Goal: Information Seeking & Learning: Check status

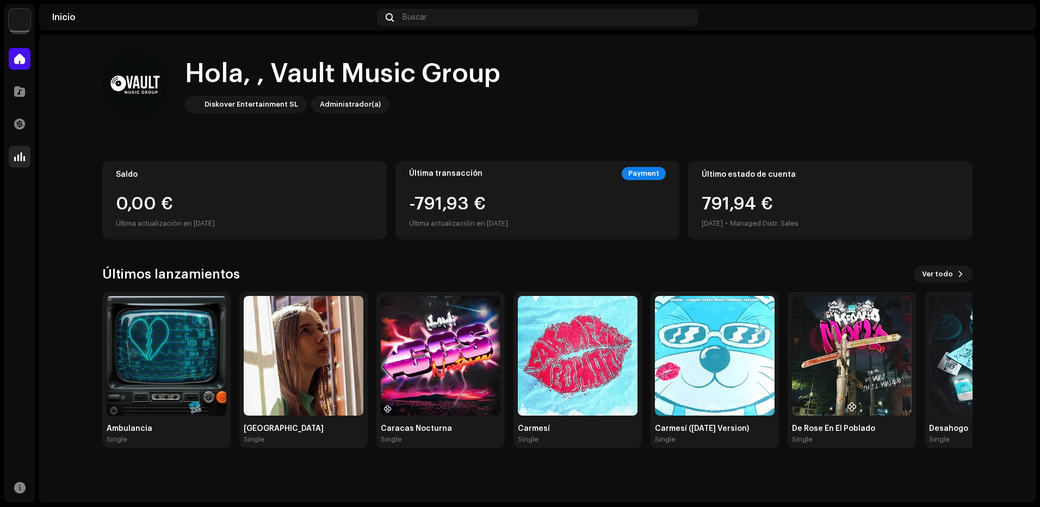
drag, startPoint x: 2, startPoint y: 156, endPoint x: 10, endPoint y: 153, distance: 8.6
click at [10, 153] on div "Vault Music Group Inicio Catálogo Transacciones Estadísticas Recursos Inicio Bu…" at bounding box center [520, 253] width 1040 height 507
click at [10, 153] on div at bounding box center [20, 157] width 22 height 22
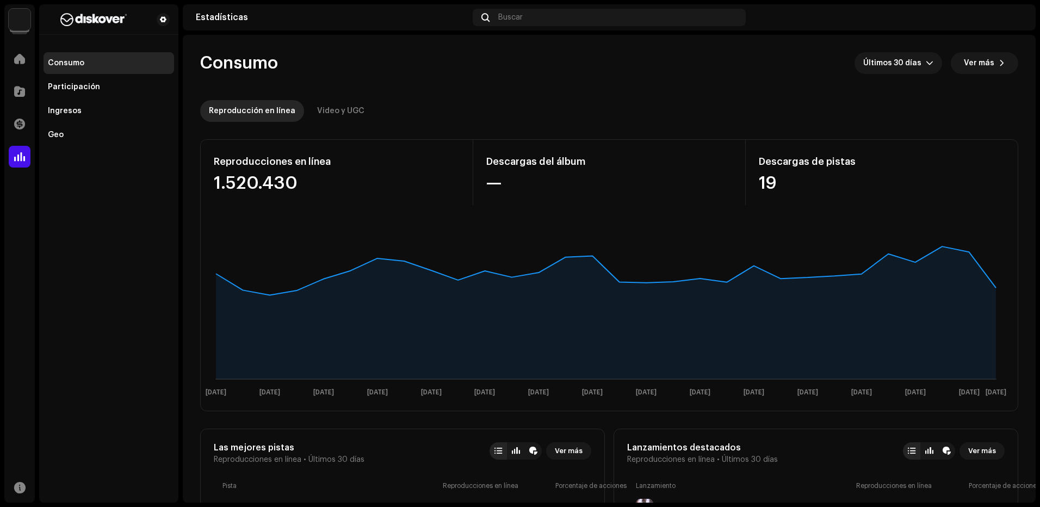
click at [742, 233] on rect at bounding box center [606, 314] width 802 height 174
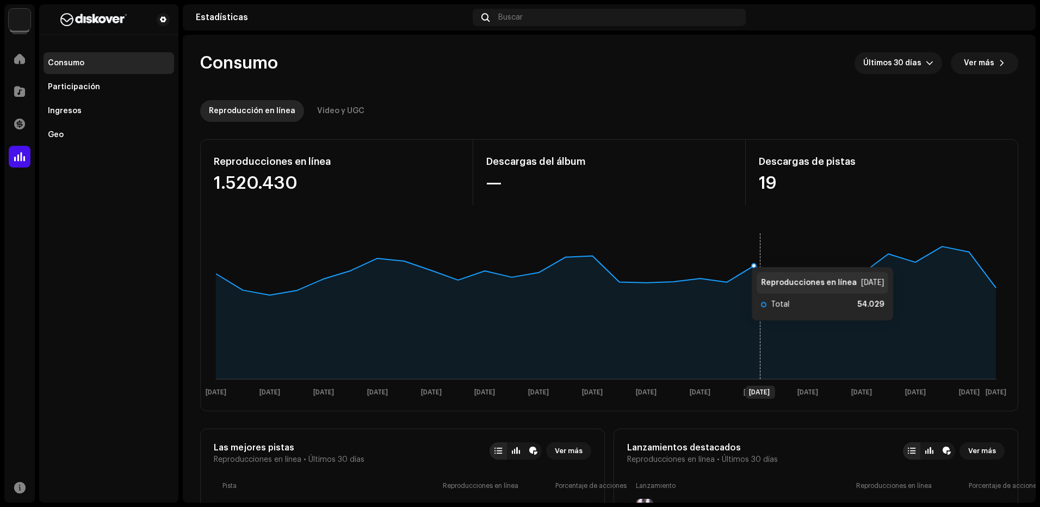
click at [741, 256] on rect at bounding box center [606, 314] width 802 height 174
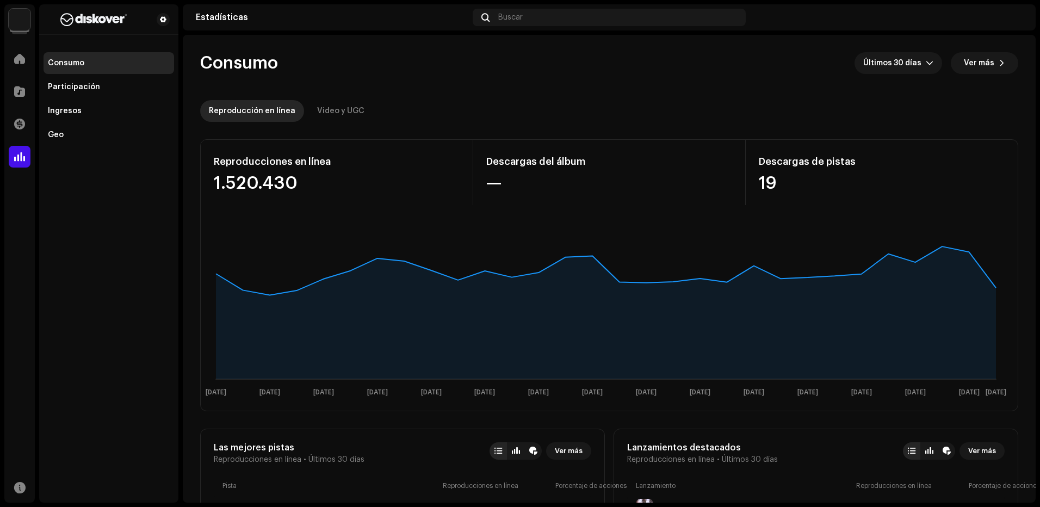
click at [31, 95] on div "Catálogo" at bounding box center [19, 91] width 30 height 30
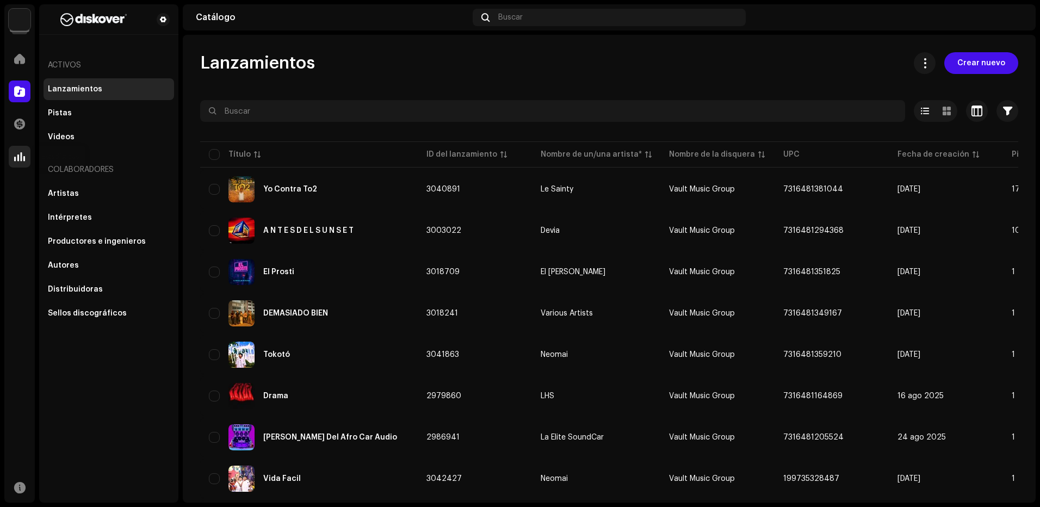
click at [28, 162] on div at bounding box center [20, 157] width 22 height 22
click at [24, 153] on span at bounding box center [19, 156] width 11 height 9
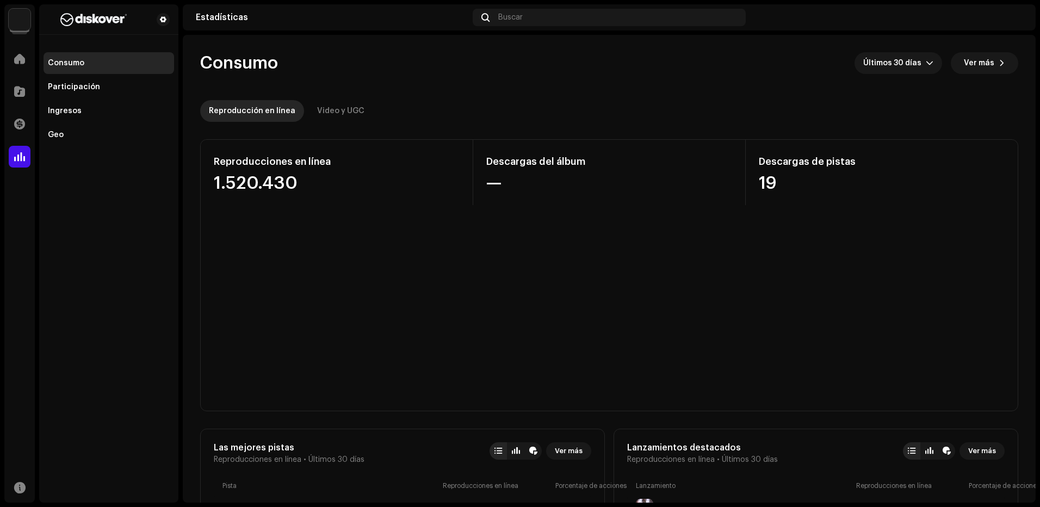
click at [24, 159] on span at bounding box center [19, 156] width 11 height 9
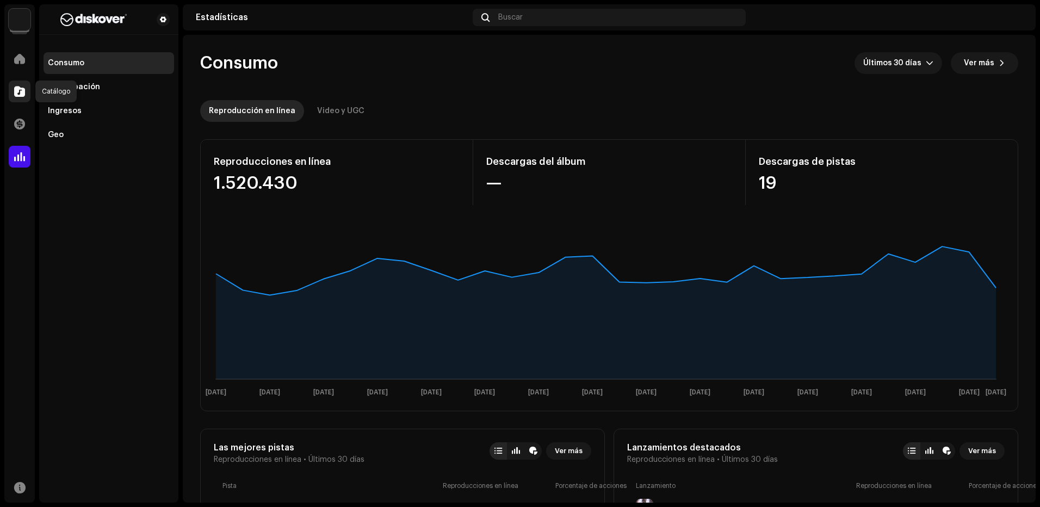
click at [28, 101] on div at bounding box center [20, 92] width 22 height 22
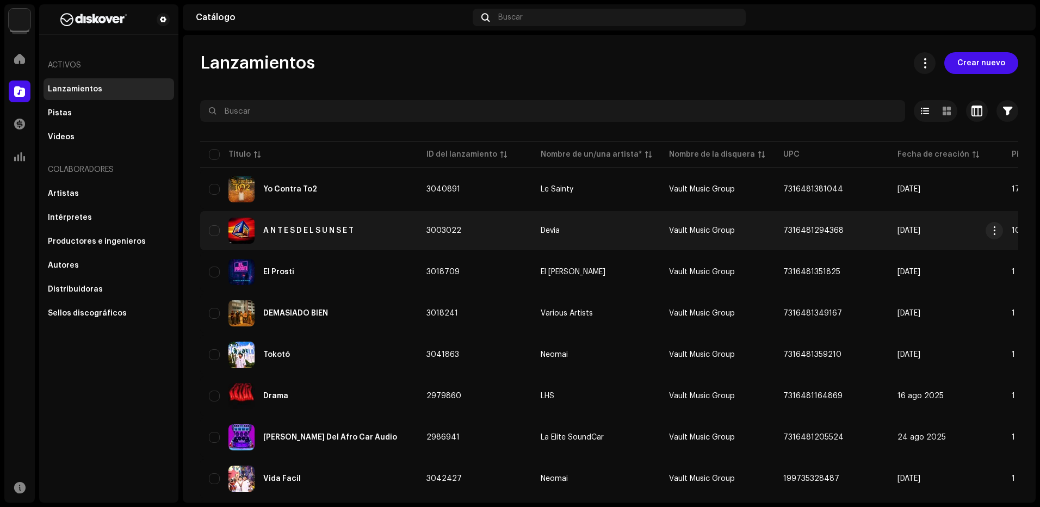
click at [394, 244] on td "A N T E S D E L S U N S E T" at bounding box center [309, 230] width 218 height 39
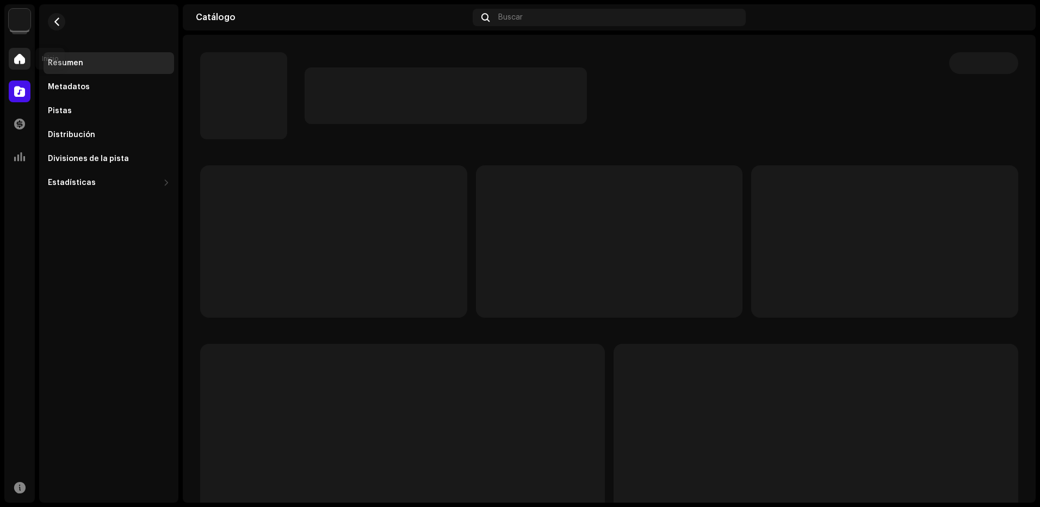
click at [22, 50] on div at bounding box center [20, 59] width 22 height 22
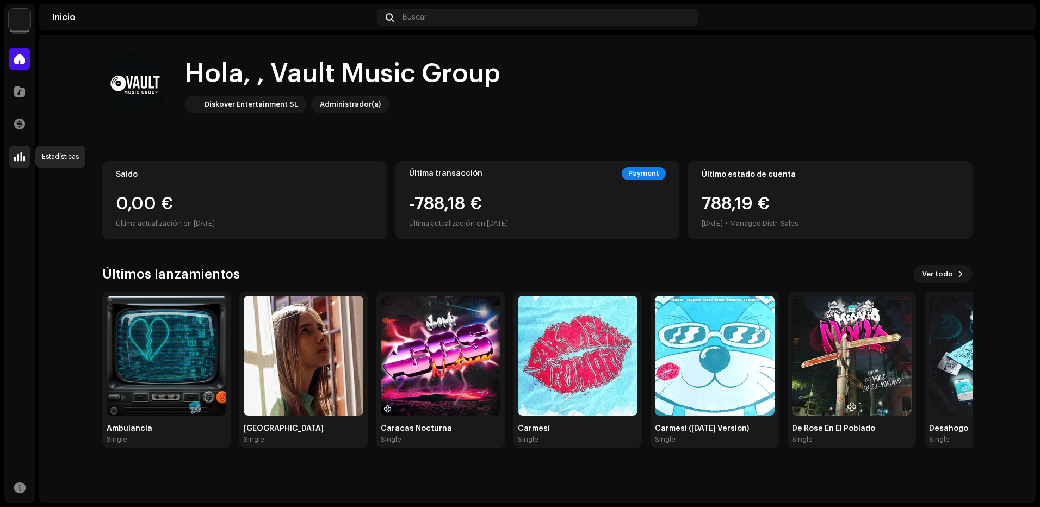
click at [23, 157] on span at bounding box center [19, 156] width 11 height 9
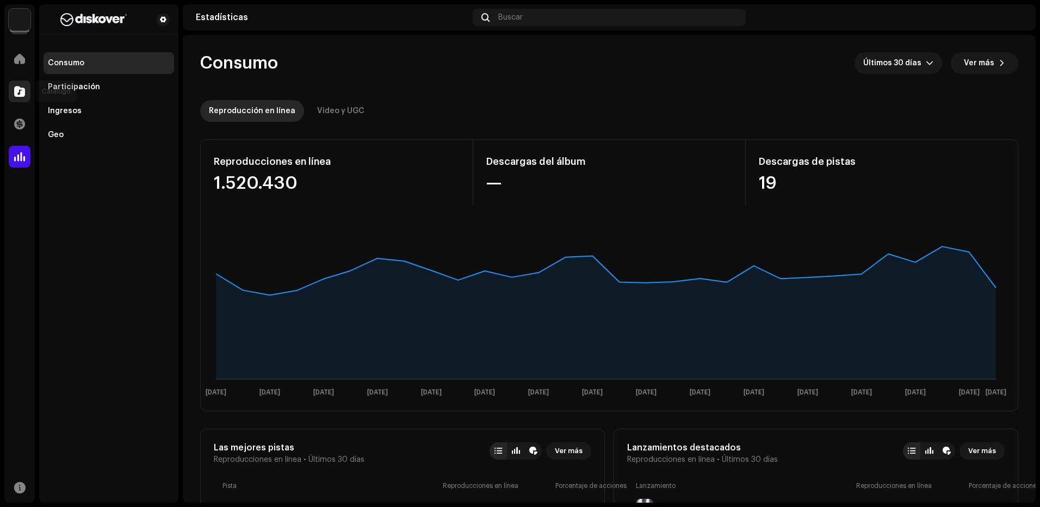
click at [21, 87] on span at bounding box center [19, 91] width 11 height 9
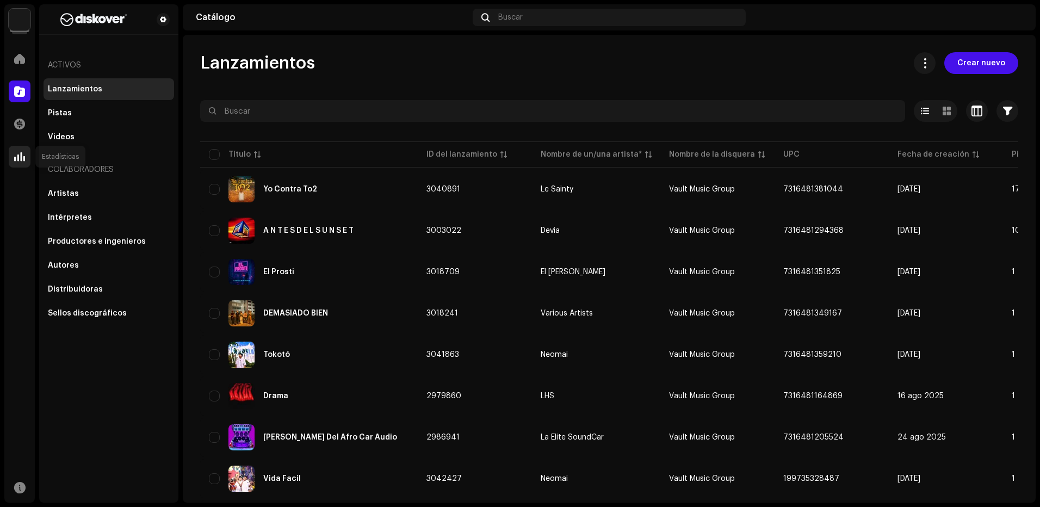
click at [19, 156] on span at bounding box center [19, 156] width 11 height 9
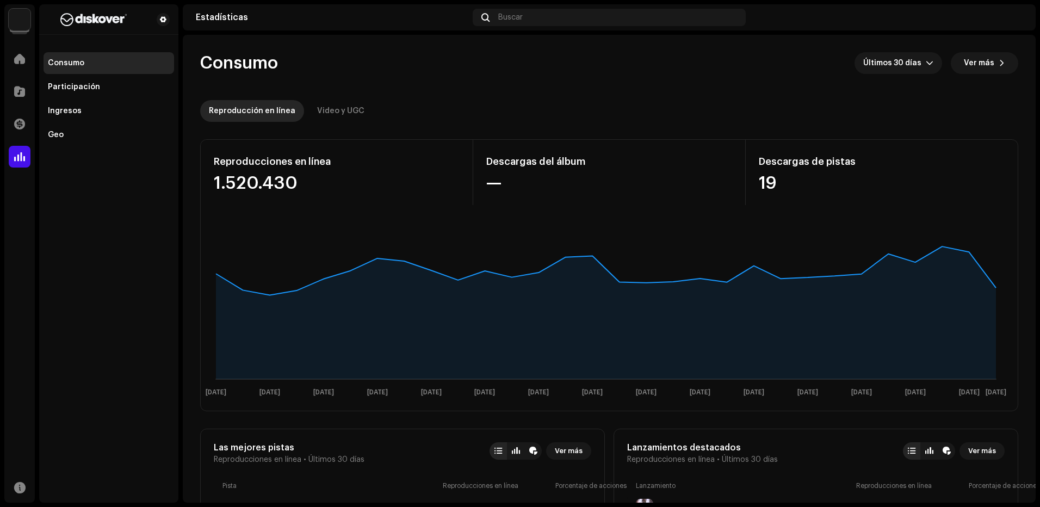
click at [759, 256] on rect at bounding box center [606, 314] width 802 height 174
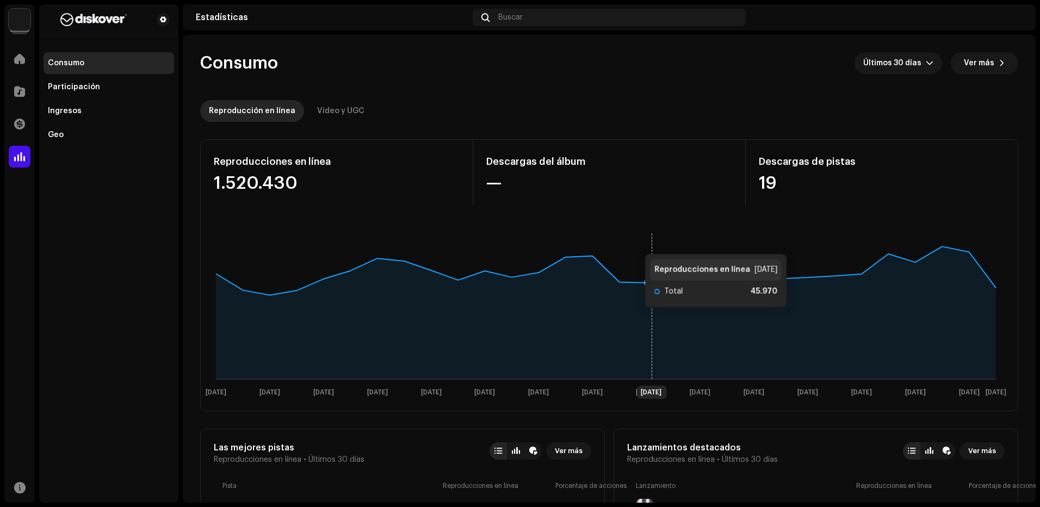
click at [635, 243] on rect at bounding box center [606, 314] width 802 height 174
